Goal: Transaction & Acquisition: Purchase product/service

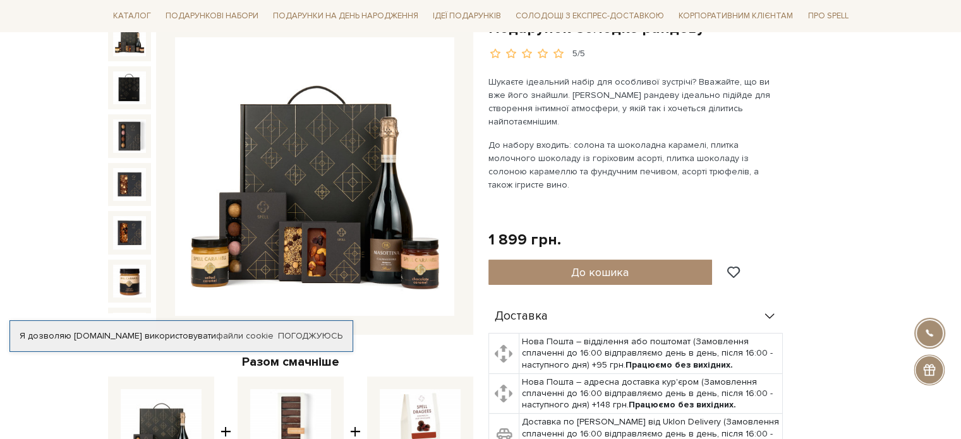
scroll to position [126, 0]
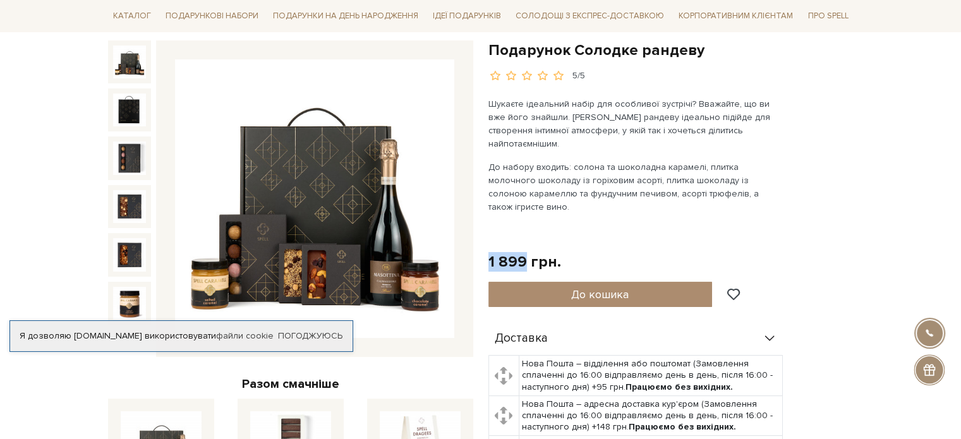
drag, startPoint x: 488, startPoint y: 229, endPoint x: 525, endPoint y: 234, distance: 38.3
click at [525, 252] on div "1 899 грн." at bounding box center [524, 262] width 73 height 20
click at [518, 252] on div "1 899 грн." at bounding box center [524, 262] width 73 height 20
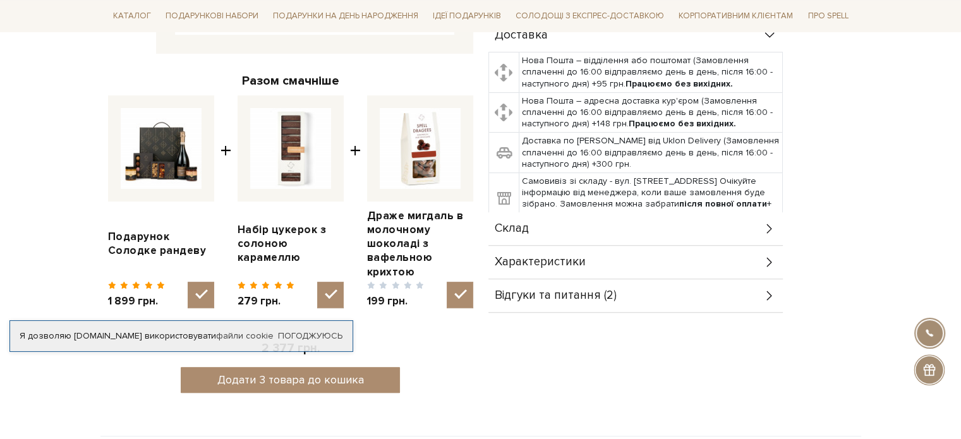
scroll to position [442, 0]
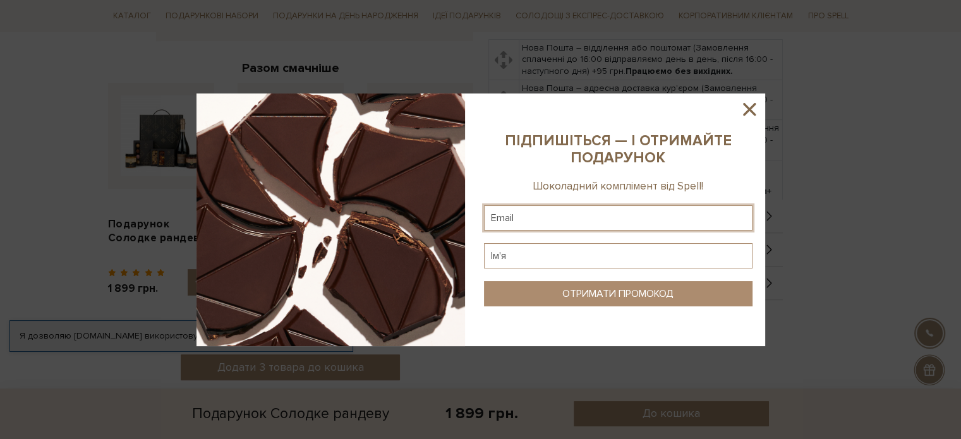
click at [520, 212] on input "text" at bounding box center [618, 217] width 268 height 25
type input "идинахуй"
click at [553, 256] on input "text" at bounding box center [618, 255] width 268 height 25
type input "иди нахуй"
click at [672, 285] on button "ОТРИМАТИ ПРОМОКОД" at bounding box center [618, 293] width 268 height 25
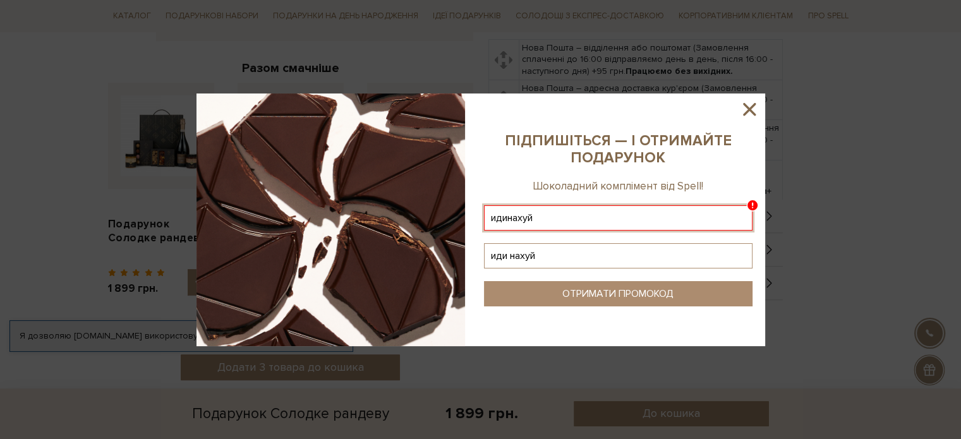
click at [680, 297] on button "ОТРИМАТИ ПРОМОКОД" at bounding box center [618, 293] width 268 height 25
click at [750, 99] on icon at bounding box center [748, 109] width 21 height 21
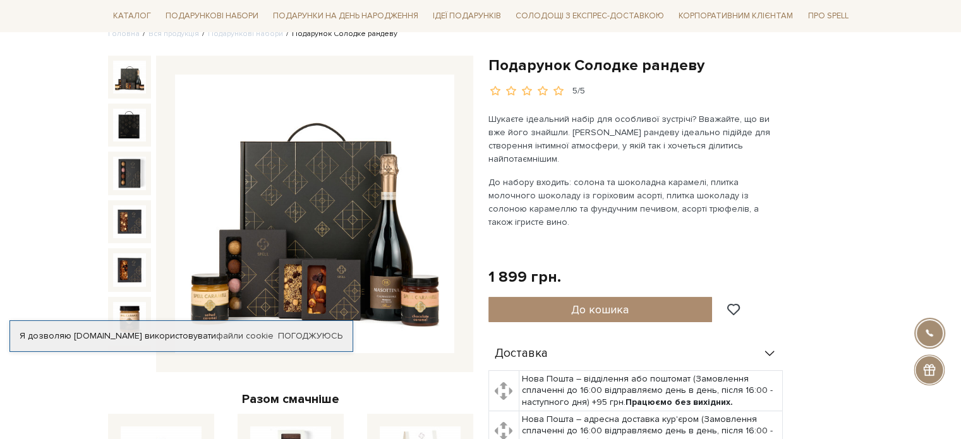
scroll to position [0, 0]
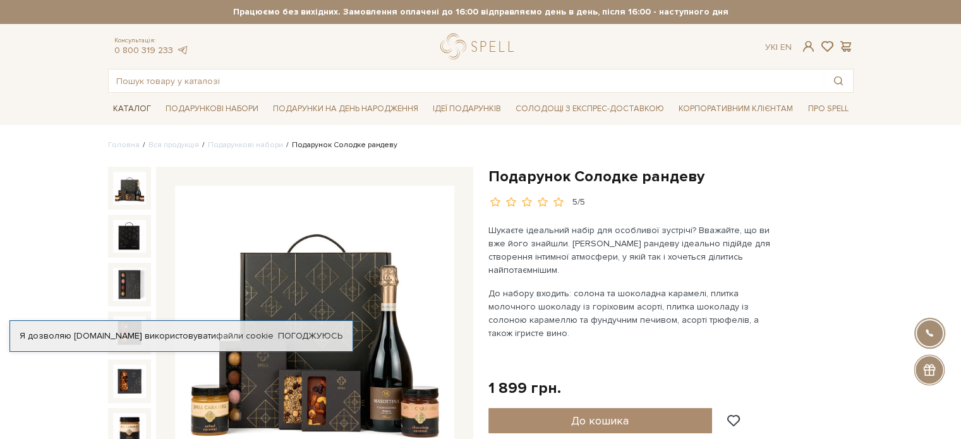
drag, startPoint x: 55, startPoint y: 78, endPoint x: 112, endPoint y: 108, distance: 64.4
drag, startPoint x: 76, startPoint y: 143, endPoint x: 21, endPoint y: 165, distance: 58.9
